Goal: Information Seeking & Learning: Learn about a topic

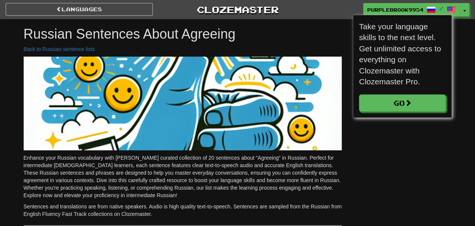
scroll to position [4, 4]
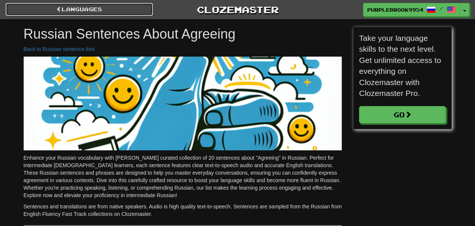
click at [41, 14] on link "Languages" at bounding box center [79, 9] width 147 height 13
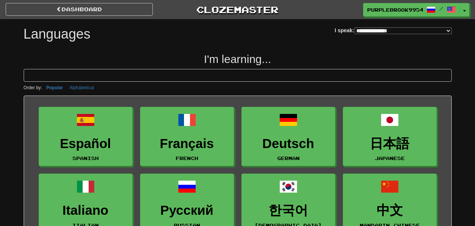
select select "*******"
click at [134, 13] on link "dashboard" at bounding box center [79, 9] width 147 height 13
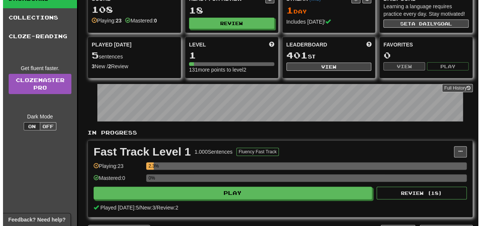
scroll to position [62, 0]
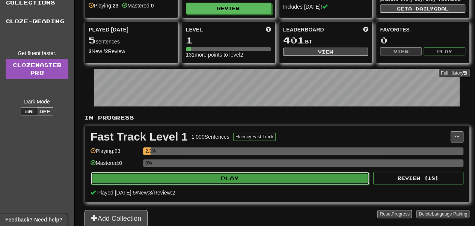
click at [260, 179] on button "Play" at bounding box center [230, 178] width 278 height 13
select select "**"
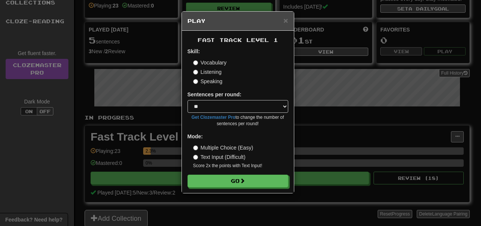
click at [201, 72] on label "Listening" at bounding box center [207, 72] width 29 height 8
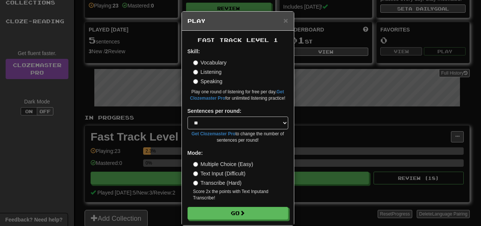
click at [232, 185] on label "Transcribe (Hard)" at bounding box center [217, 184] width 48 height 8
click at [233, 175] on label "Text Input (Difficult)" at bounding box center [219, 174] width 53 height 8
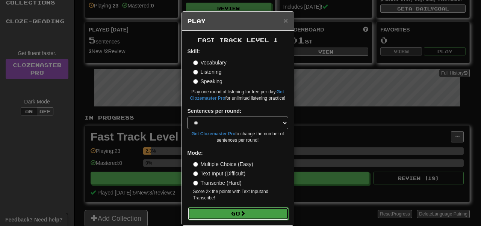
click at [243, 211] on span at bounding box center [242, 213] width 5 height 5
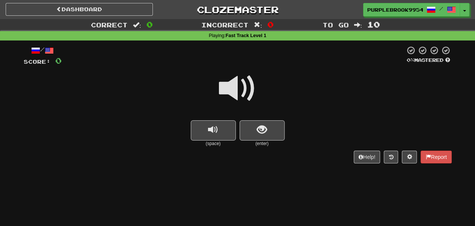
click at [234, 82] on span at bounding box center [238, 89] width 38 height 38
click at [234, 93] on span at bounding box center [238, 89] width 38 height 38
click at [219, 131] on button "replay audio" at bounding box center [213, 131] width 45 height 20
click at [272, 128] on button "show sentence" at bounding box center [262, 131] width 45 height 20
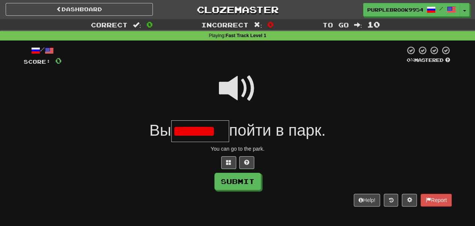
scroll to position [0, 5]
click at [248, 183] on button "Submit" at bounding box center [238, 182] width 47 height 17
type input "******"
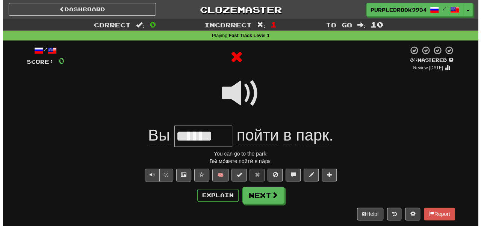
scroll to position [0, 0]
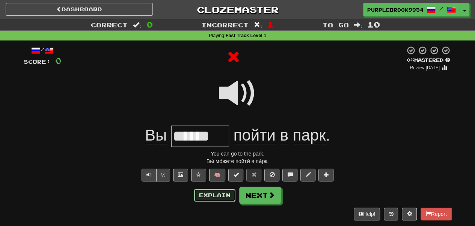
click at [222, 193] on button "Explain" at bounding box center [214, 195] width 41 height 13
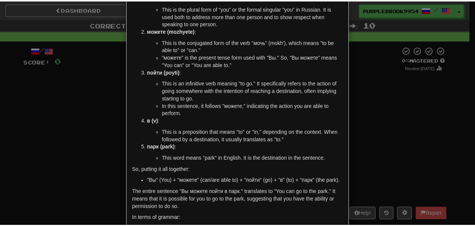
scroll to position [62, 0]
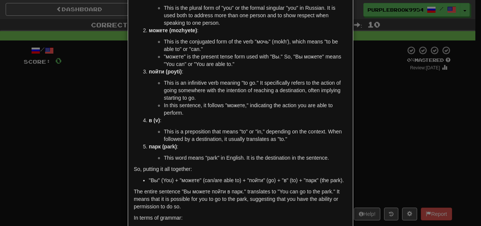
click at [452, 89] on div "× Explanation Sure! Let's break down the Russian sentence "Вы можете пойти в па…" at bounding box center [240, 113] width 481 height 226
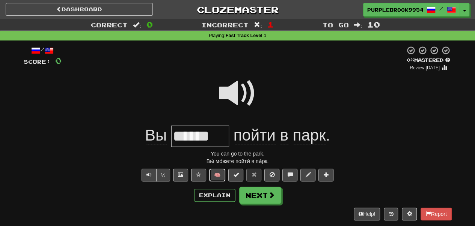
click at [219, 173] on button "🧠" at bounding box center [217, 175] width 16 height 13
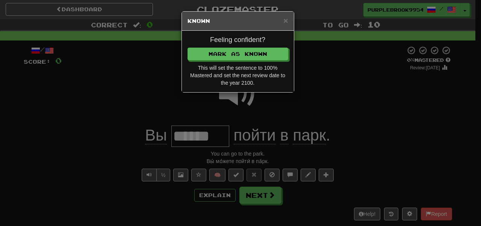
click at [321, 83] on div "× Known Feeling confident? Mark as Known This will set the sentence to 100% Mas…" at bounding box center [240, 113] width 481 height 226
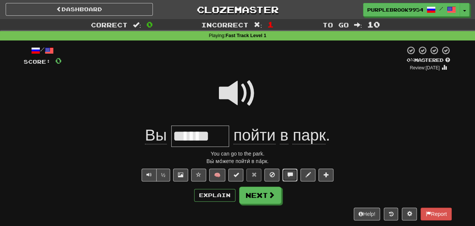
click at [291, 175] on span at bounding box center [289, 174] width 5 height 5
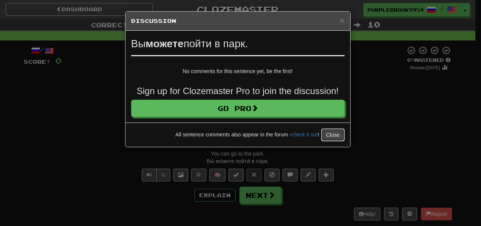
click at [342, 138] on button "Close" at bounding box center [332, 135] width 23 height 13
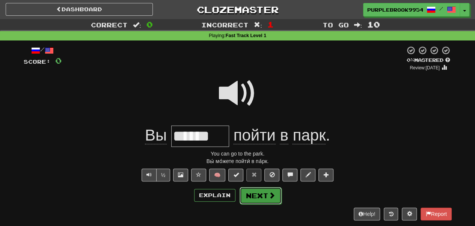
click at [276, 199] on button "Next" at bounding box center [261, 195] width 42 height 17
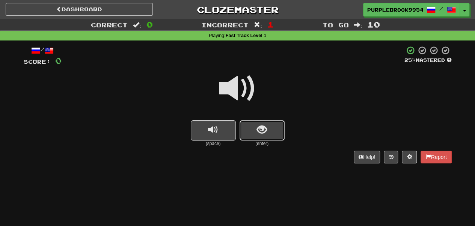
click at [250, 136] on button "show sentence" at bounding box center [262, 131] width 45 height 20
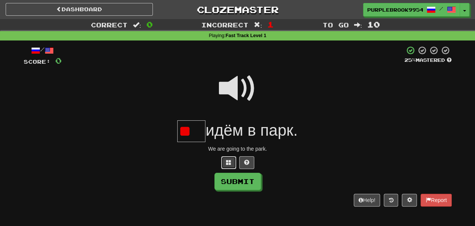
click at [233, 165] on button at bounding box center [228, 163] width 15 height 13
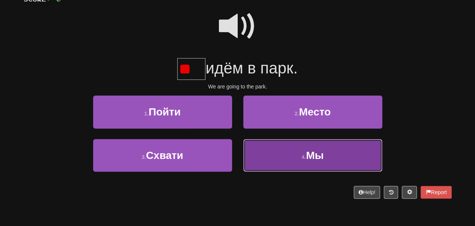
click at [274, 148] on button "4 . Мы" at bounding box center [312, 155] width 139 height 33
type input "**"
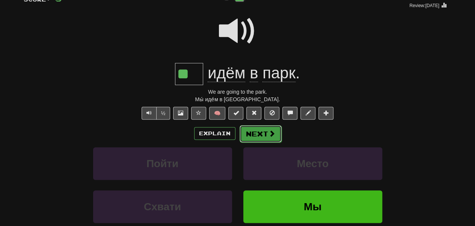
click at [270, 137] on button "Next" at bounding box center [261, 133] width 42 height 17
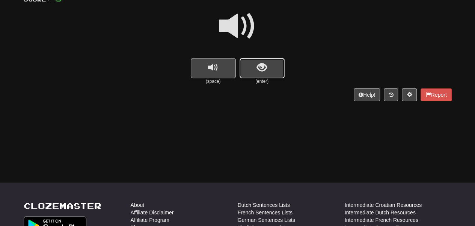
click at [248, 75] on button "show sentence" at bounding box center [262, 68] width 45 height 20
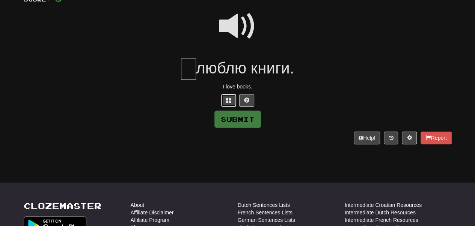
click at [231, 100] on span at bounding box center [228, 100] width 5 height 5
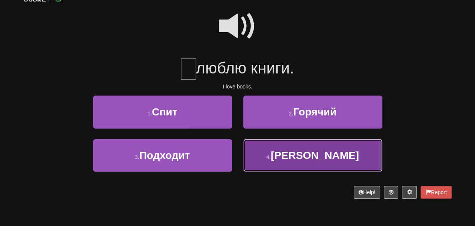
click at [317, 157] on span "Я" at bounding box center [315, 156] width 88 height 12
type input "*"
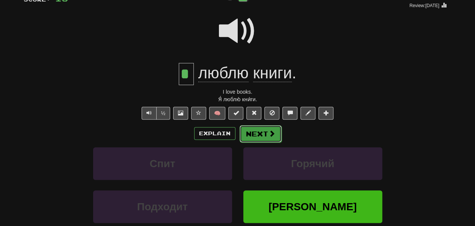
click at [265, 138] on button "Next" at bounding box center [261, 133] width 42 height 17
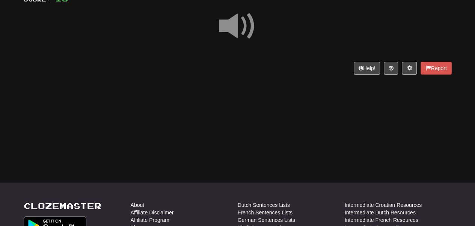
scroll to position [0, 0]
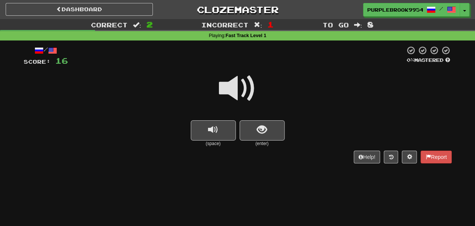
click at [222, 88] on span at bounding box center [238, 89] width 38 height 38
click at [261, 137] on button "show sentence" at bounding box center [262, 131] width 45 height 20
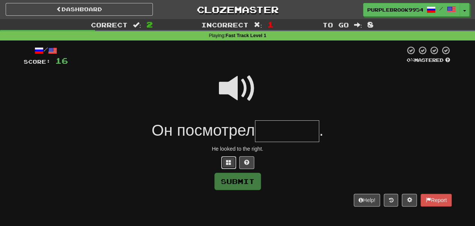
click at [236, 163] on button at bounding box center [228, 163] width 15 height 13
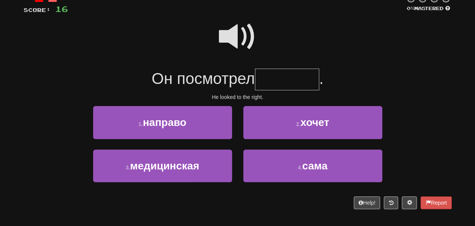
scroll to position [62, 0]
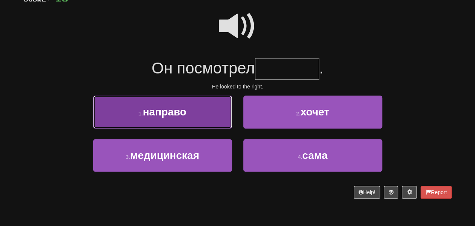
click at [193, 120] on button "1 . направо" at bounding box center [162, 112] width 139 height 33
type input "*******"
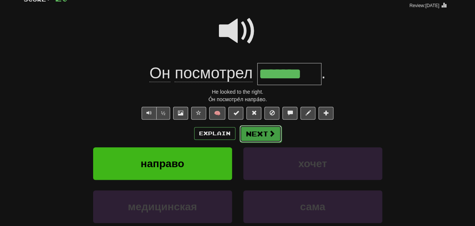
click at [261, 135] on button "Next" at bounding box center [261, 133] width 42 height 17
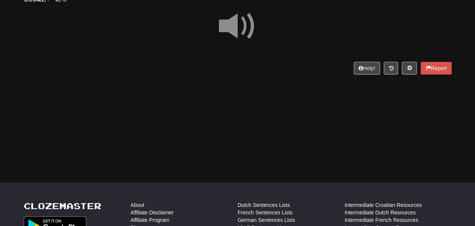
scroll to position [0, 0]
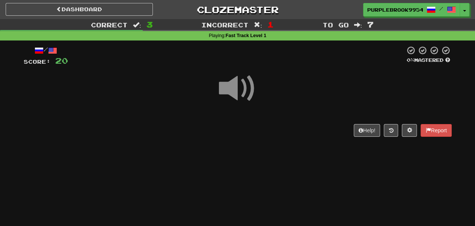
click at [237, 86] on span at bounding box center [238, 89] width 38 height 38
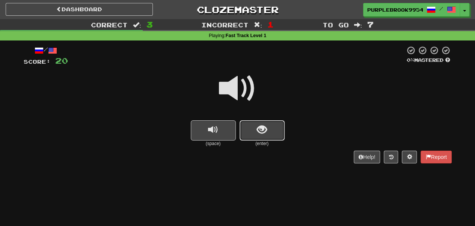
click at [249, 136] on button "show sentence" at bounding box center [262, 131] width 45 height 20
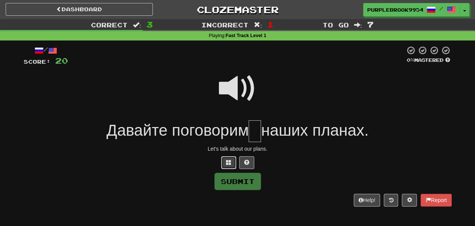
click at [232, 168] on button at bounding box center [228, 163] width 15 height 13
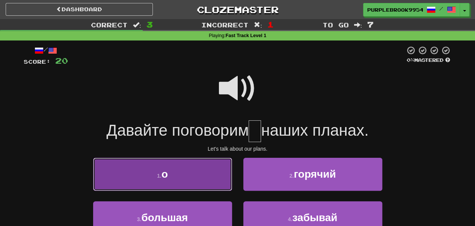
click at [200, 170] on button "1 . о" at bounding box center [162, 174] width 139 height 33
type input "*"
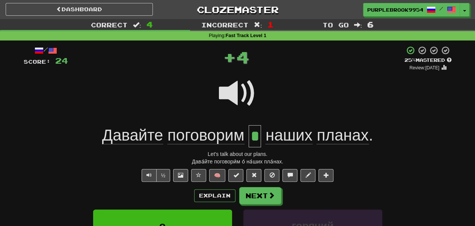
click at [232, 92] on span at bounding box center [238, 94] width 38 height 38
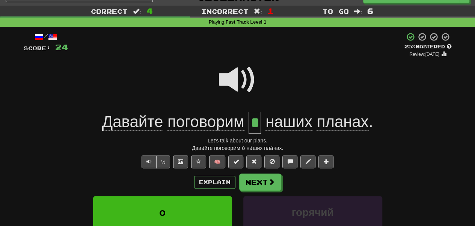
scroll to position [62, 0]
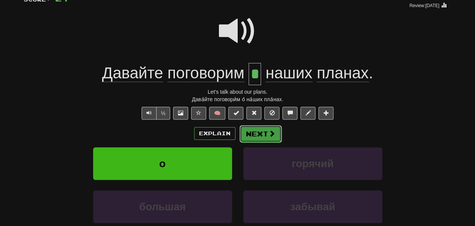
click at [249, 138] on button "Next" at bounding box center [261, 133] width 42 height 17
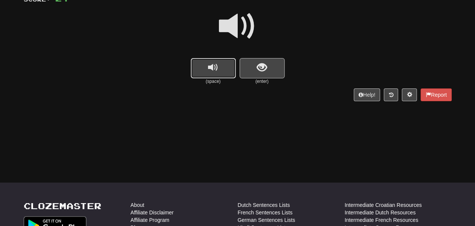
click at [218, 68] on span "replay audio" at bounding box center [213, 68] width 10 height 10
click at [254, 72] on button "show sentence" at bounding box center [262, 68] width 45 height 20
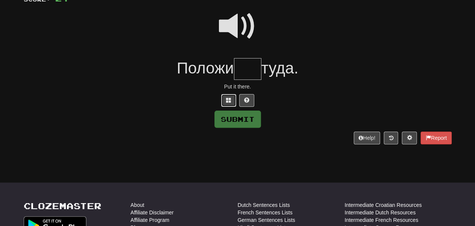
click at [229, 101] on span at bounding box center [228, 100] width 5 height 5
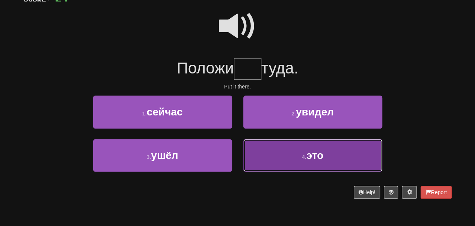
click at [314, 169] on button "4 . это" at bounding box center [312, 155] width 139 height 33
type input "***"
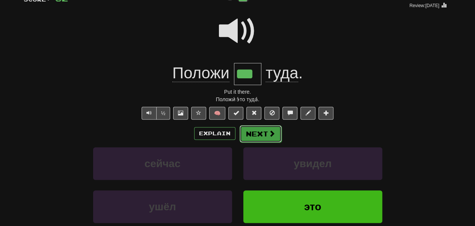
click at [255, 135] on button "Next" at bounding box center [261, 133] width 42 height 17
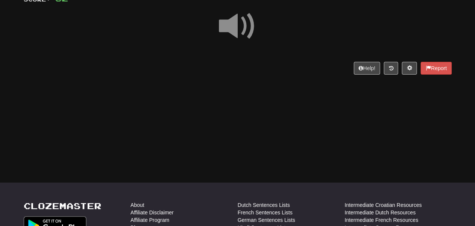
scroll to position [0, 0]
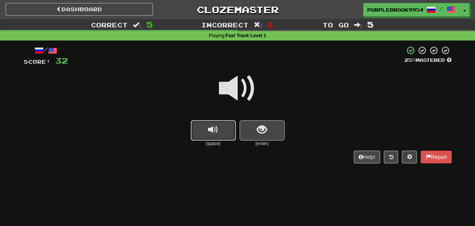
click at [216, 126] on span "replay audio" at bounding box center [213, 130] width 10 height 10
click at [253, 138] on button "show sentence" at bounding box center [262, 131] width 45 height 20
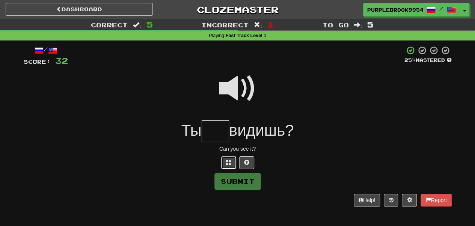
click at [232, 162] on button at bounding box center [228, 163] width 15 height 13
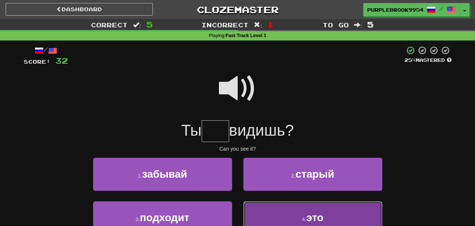
click at [302, 214] on button "4 . это" at bounding box center [312, 218] width 139 height 33
type input "***"
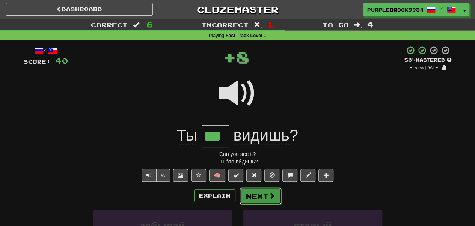
click at [272, 199] on span at bounding box center [272, 196] width 7 height 7
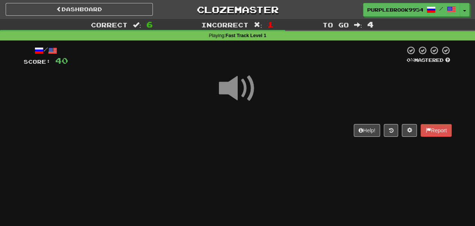
click at [231, 85] on span at bounding box center [238, 89] width 38 height 38
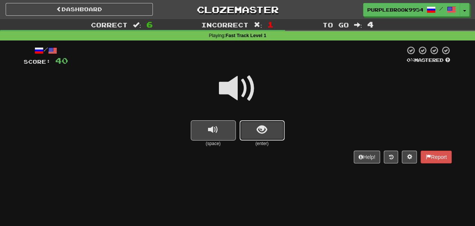
click at [264, 133] on span "show sentence" at bounding box center [262, 130] width 10 height 10
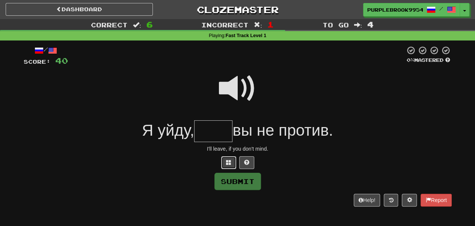
click at [231, 162] on span at bounding box center [228, 162] width 5 height 5
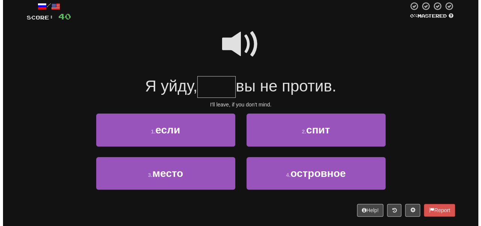
scroll to position [62, 0]
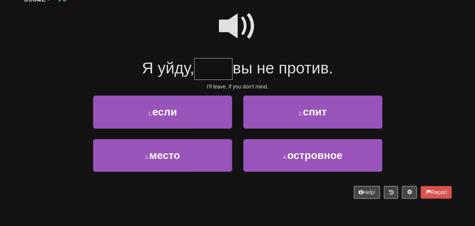
click at [234, 24] on span at bounding box center [238, 27] width 38 height 38
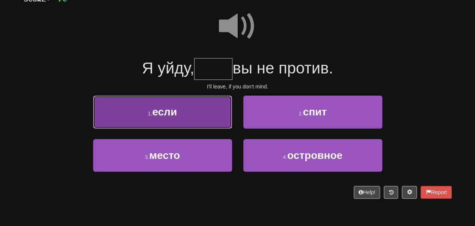
click at [194, 112] on button "1 . если" at bounding box center [162, 112] width 139 height 33
type input "****"
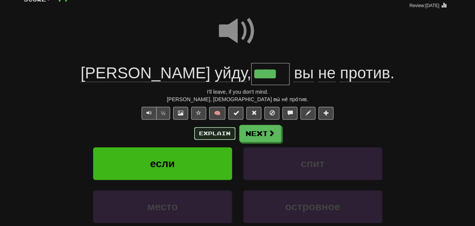
click at [234, 132] on button "Explain" at bounding box center [214, 133] width 41 height 13
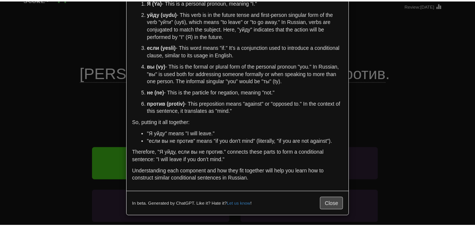
scroll to position [65, 0]
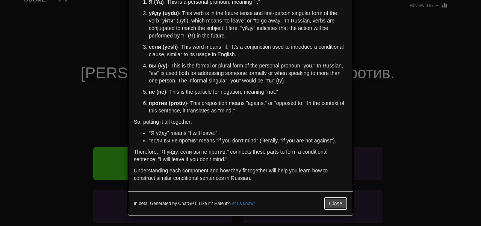
click at [337, 205] on button "Close" at bounding box center [335, 204] width 23 height 13
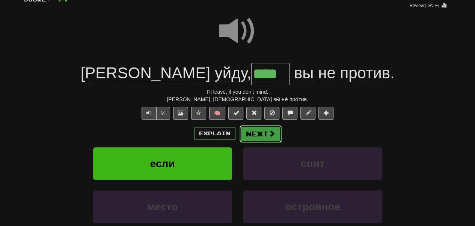
click at [275, 136] on button "Next" at bounding box center [261, 133] width 42 height 17
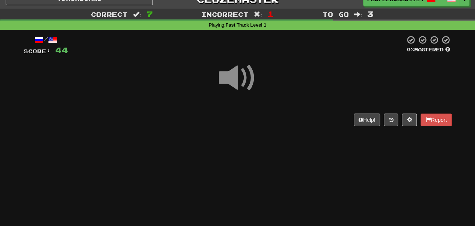
scroll to position [0, 0]
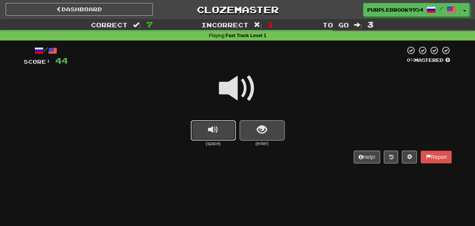
click at [222, 133] on button "replay audio" at bounding box center [213, 131] width 45 height 20
click at [258, 128] on span "show sentence" at bounding box center [262, 130] width 10 height 10
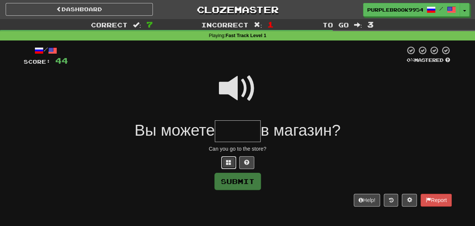
click at [231, 160] on button at bounding box center [228, 163] width 15 height 13
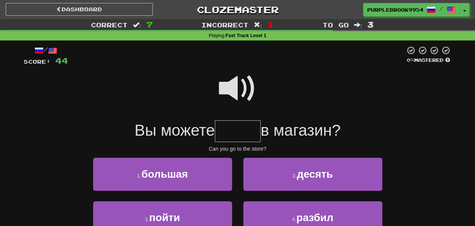
scroll to position [125, 0]
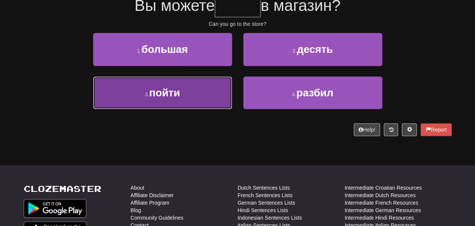
click at [221, 95] on button "3 . пойти" at bounding box center [162, 93] width 139 height 33
type input "*****"
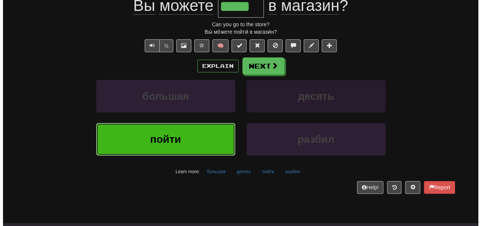
scroll to position [68, 0]
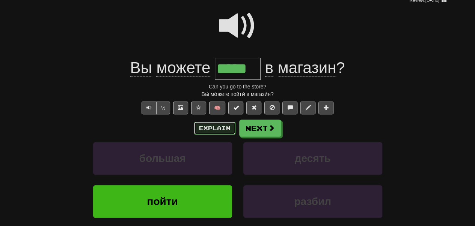
click at [219, 128] on button "Explain" at bounding box center [214, 128] width 41 height 13
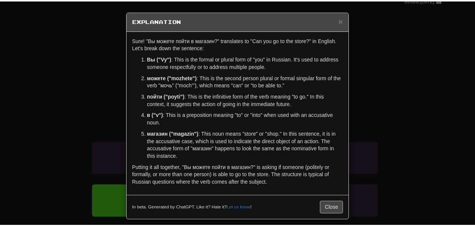
scroll to position [5, 0]
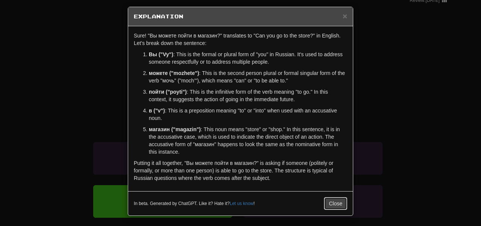
drag, startPoint x: 337, startPoint y: 205, endPoint x: 333, endPoint y: 201, distance: 6.4
click at [337, 205] on button "Close" at bounding box center [335, 204] width 23 height 13
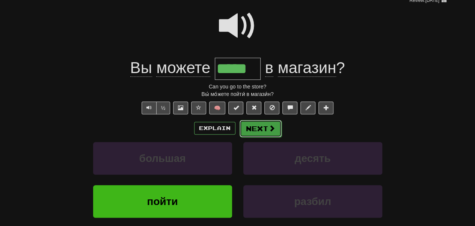
click at [262, 123] on button "Next" at bounding box center [261, 128] width 42 height 17
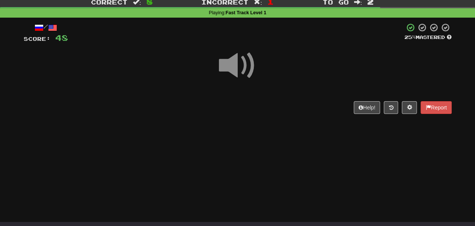
scroll to position [0, 0]
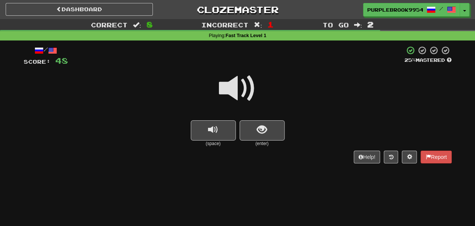
click at [242, 95] on span at bounding box center [238, 89] width 38 height 38
click at [260, 121] on div at bounding box center [238, 94] width 428 height 54
click at [266, 130] on span "show sentence" at bounding box center [262, 130] width 10 height 10
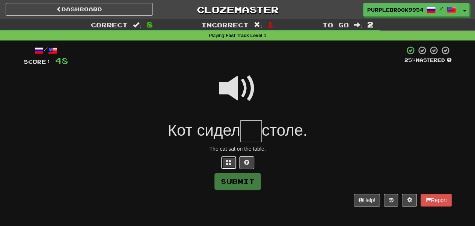
click at [231, 166] on button at bounding box center [228, 163] width 15 height 13
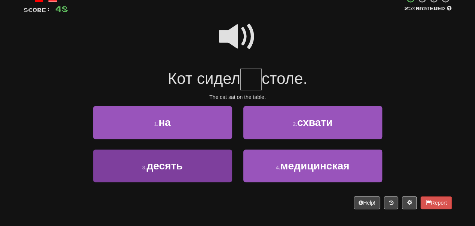
scroll to position [62, 0]
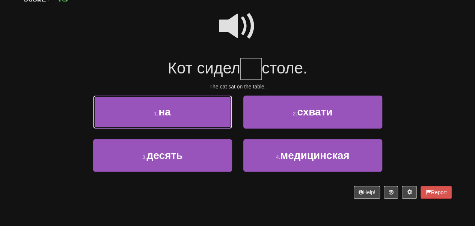
click at [179, 121] on button "1 . на" at bounding box center [162, 112] width 139 height 33
type input "**"
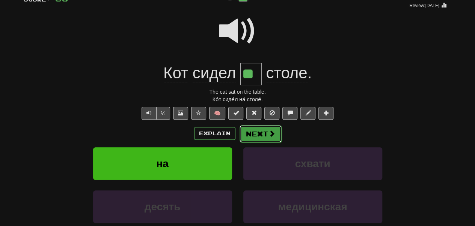
click at [280, 138] on button "Next" at bounding box center [261, 133] width 42 height 17
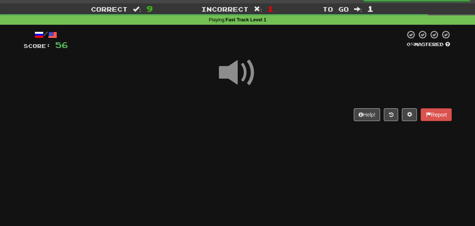
scroll to position [0, 0]
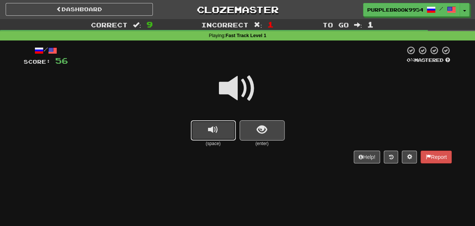
click at [219, 127] on button "replay audio" at bounding box center [213, 131] width 45 height 20
click at [260, 127] on span "show sentence" at bounding box center [262, 130] width 10 height 10
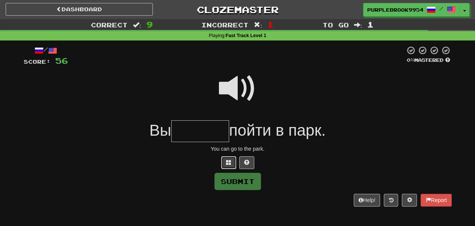
click at [231, 160] on span at bounding box center [228, 162] width 5 height 5
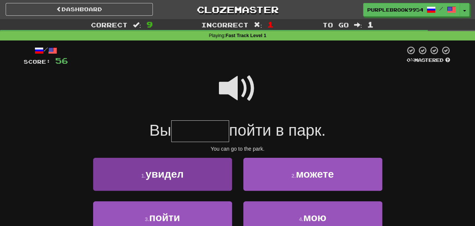
scroll to position [62, 0]
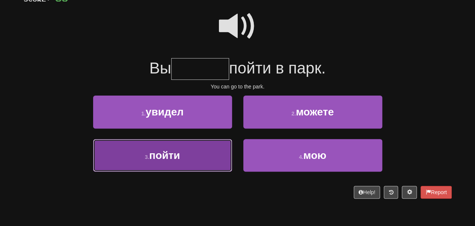
click at [197, 154] on button "3 . пойти" at bounding box center [162, 155] width 139 height 33
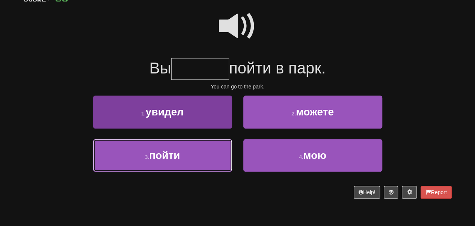
type input "******"
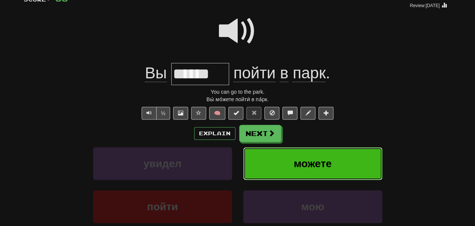
click at [335, 169] on button "можете" at bounding box center [312, 164] width 139 height 33
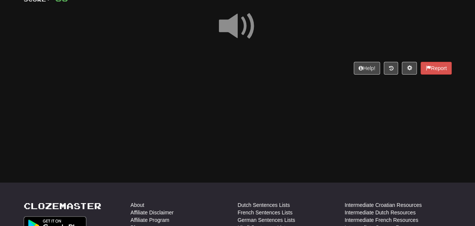
scroll to position [0, 0]
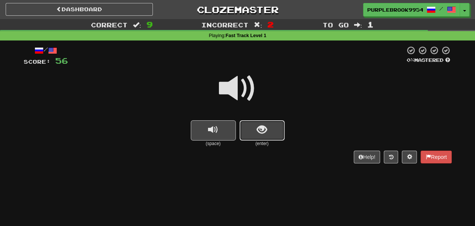
click at [265, 134] on span "show sentence" at bounding box center [262, 130] width 10 height 10
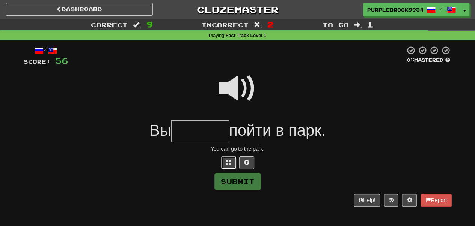
click at [232, 164] on button at bounding box center [228, 163] width 15 height 13
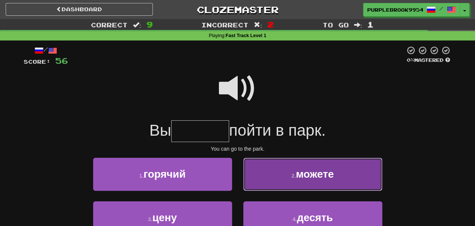
click at [300, 178] on span "можете" at bounding box center [315, 175] width 38 height 12
type input "******"
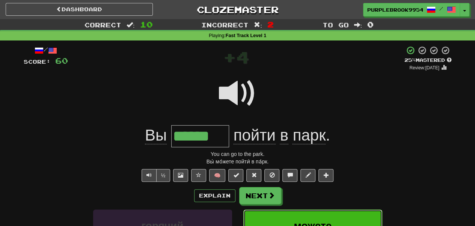
scroll to position [62, 0]
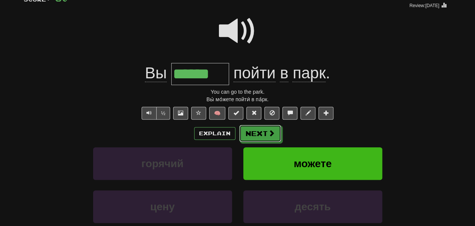
click at [269, 131] on span at bounding box center [271, 133] width 7 height 7
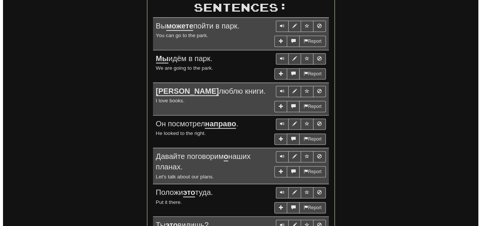
scroll to position [471, 0]
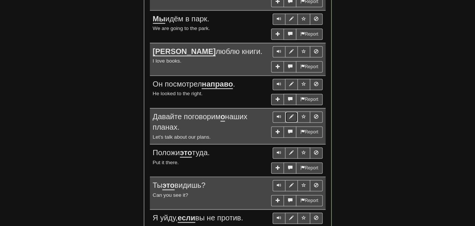
click at [291, 115] on span "Sentence controls" at bounding box center [291, 117] width 5 height 5
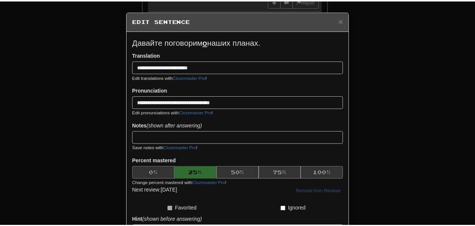
scroll to position [110, 0]
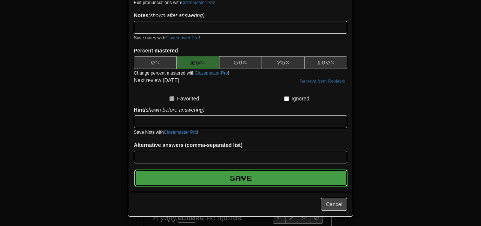
click at [342, 172] on button "Save" at bounding box center [240, 178] width 213 height 17
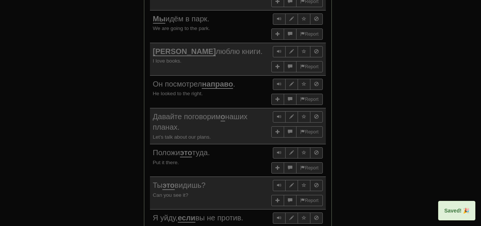
click at [339, 168] on body "Dashboard Clozemaster PurpleBrook9954 / Toggle Dropdown Dashboard Leaderboard A…" at bounding box center [240, 68] width 481 height 1078
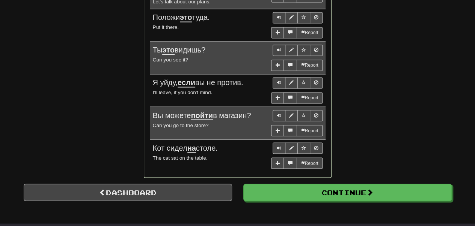
scroll to position [596, 0]
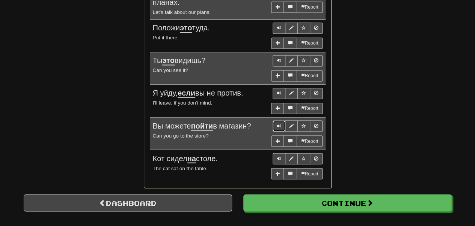
click at [280, 121] on button "Sentence controls" at bounding box center [279, 126] width 13 height 11
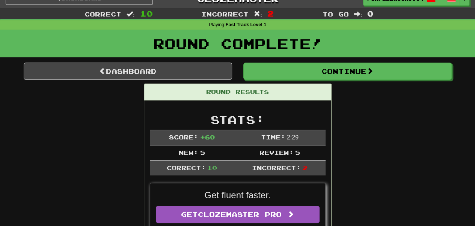
scroll to position [0, 0]
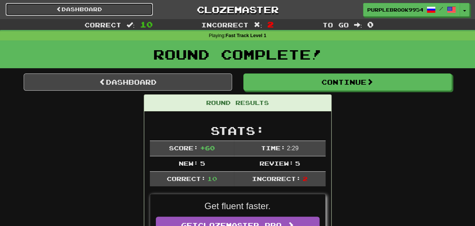
click at [94, 6] on link "Dashboard" at bounding box center [79, 9] width 147 height 13
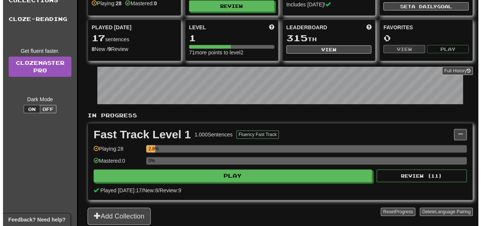
scroll to position [62, 0]
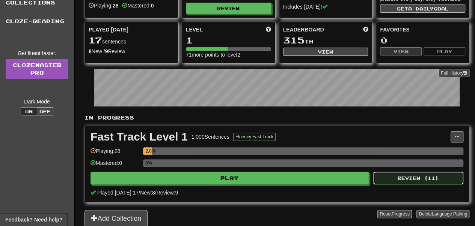
click at [436, 179] on button "Review ( 11 )" at bounding box center [418, 178] width 90 height 13
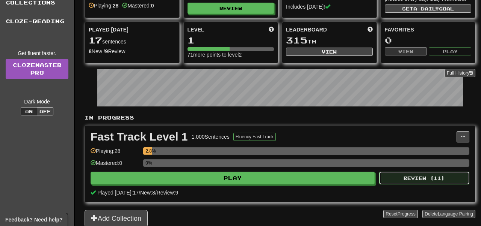
select select "**"
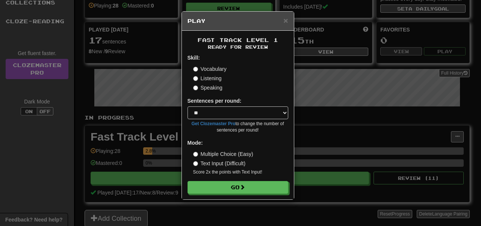
click at [245, 152] on label "Multiple Choice (Easy)" at bounding box center [223, 155] width 60 height 8
click at [244, 183] on button "Go" at bounding box center [238, 188] width 101 height 13
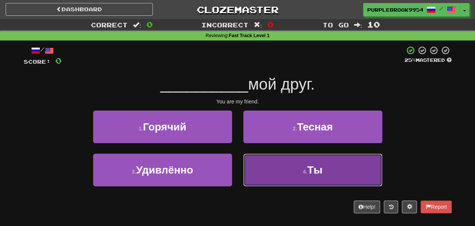
click at [289, 169] on button "4 . Ты" at bounding box center [312, 170] width 139 height 33
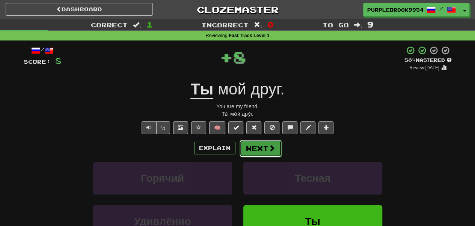
click at [259, 149] on button "Next" at bounding box center [261, 148] width 42 height 17
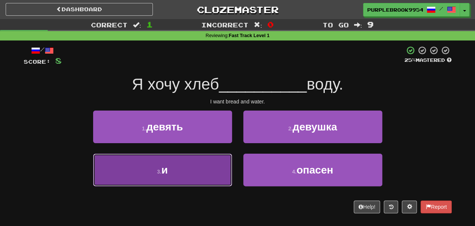
click at [152, 177] on button "3 . и" at bounding box center [162, 170] width 139 height 33
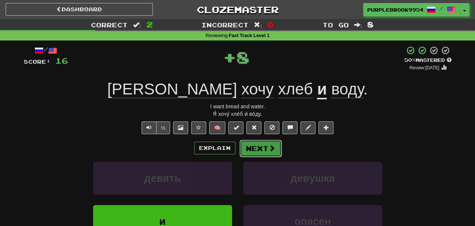
click at [267, 150] on button "Next" at bounding box center [261, 148] width 42 height 17
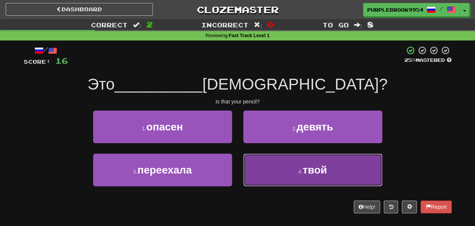
click at [280, 163] on button "4 . твой" at bounding box center [312, 170] width 139 height 33
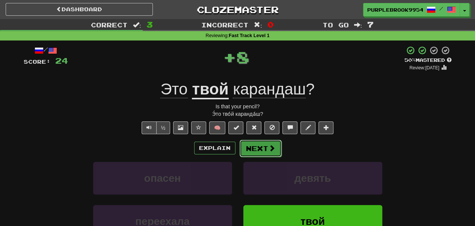
click at [269, 151] on span at bounding box center [272, 148] width 7 height 7
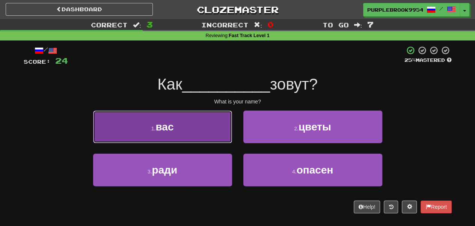
click at [202, 129] on button "1 . вас" at bounding box center [162, 127] width 139 height 33
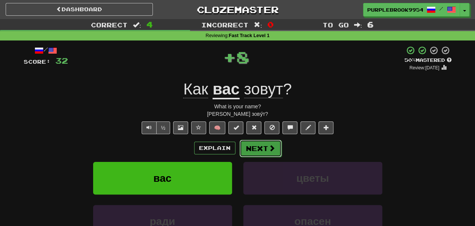
click at [269, 149] on span at bounding box center [272, 148] width 7 height 7
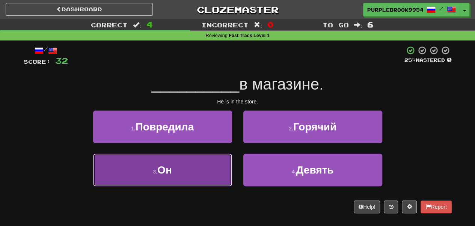
click at [192, 177] on button "3 . Он" at bounding box center [162, 170] width 139 height 33
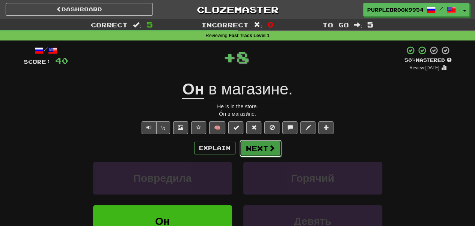
click at [255, 154] on button "Next" at bounding box center [261, 148] width 42 height 17
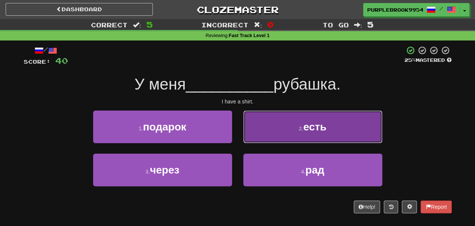
click at [305, 131] on span "есть" at bounding box center [314, 127] width 23 height 12
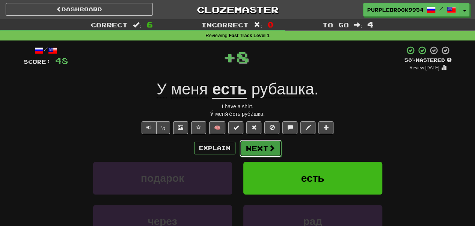
click at [253, 146] on button "Next" at bounding box center [261, 148] width 42 height 17
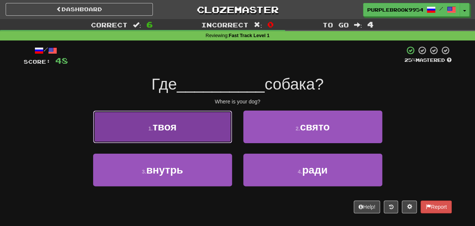
click at [220, 136] on button "1 . твоя" at bounding box center [162, 127] width 139 height 33
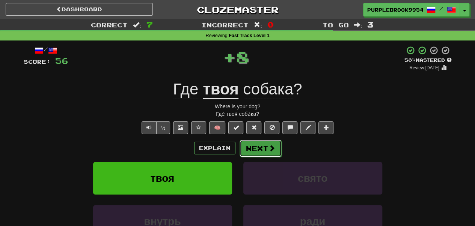
click at [256, 153] on button "Next" at bounding box center [261, 148] width 42 height 17
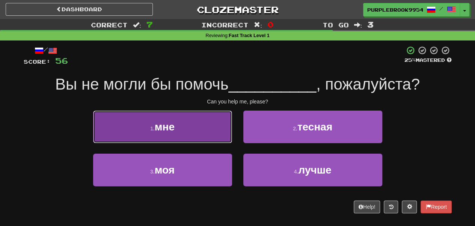
click at [224, 143] on button "1 . мне" at bounding box center [162, 127] width 139 height 33
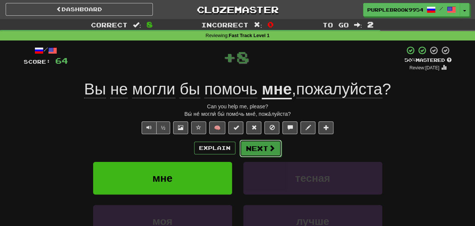
click at [270, 155] on button "Next" at bounding box center [261, 148] width 42 height 17
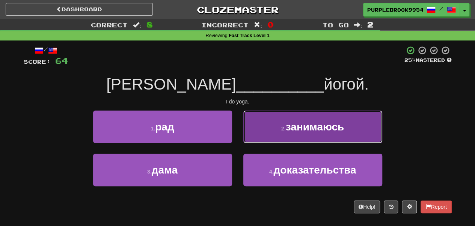
click at [262, 143] on button "2 . занимаюсь" at bounding box center [312, 127] width 139 height 33
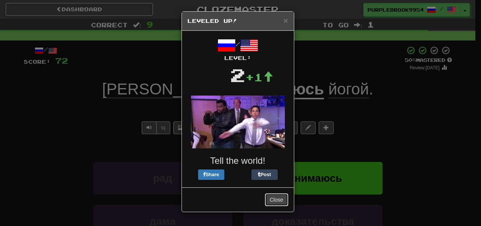
click at [279, 202] on button "Close" at bounding box center [276, 200] width 23 height 13
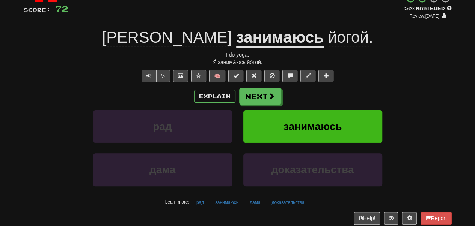
scroll to position [62, 0]
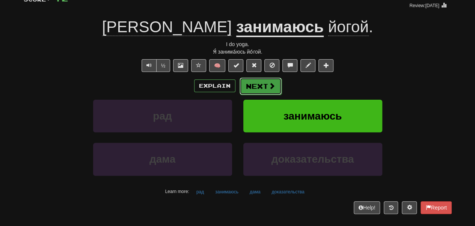
click at [266, 88] on button "Next" at bounding box center [261, 86] width 42 height 17
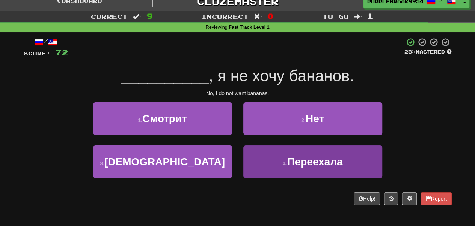
scroll to position [0, 0]
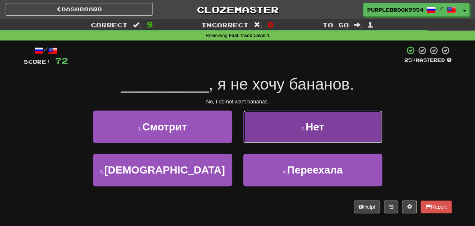
click at [288, 139] on button "2 . Нет" at bounding box center [312, 127] width 139 height 33
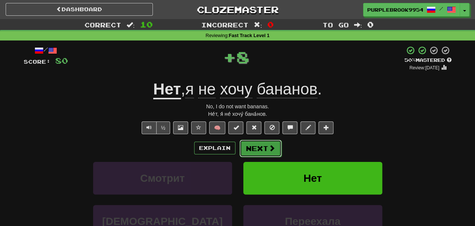
click at [270, 151] on span at bounding box center [272, 148] width 7 height 7
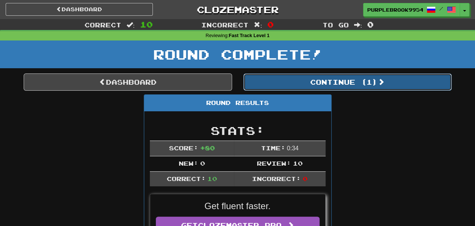
click at [372, 80] on button "Continue ( 1 )" at bounding box center [347, 82] width 208 height 17
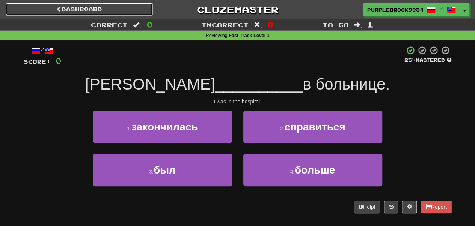
click at [70, 8] on link "Dashboard" at bounding box center [79, 9] width 147 height 13
